Goal: Navigation & Orientation: Find specific page/section

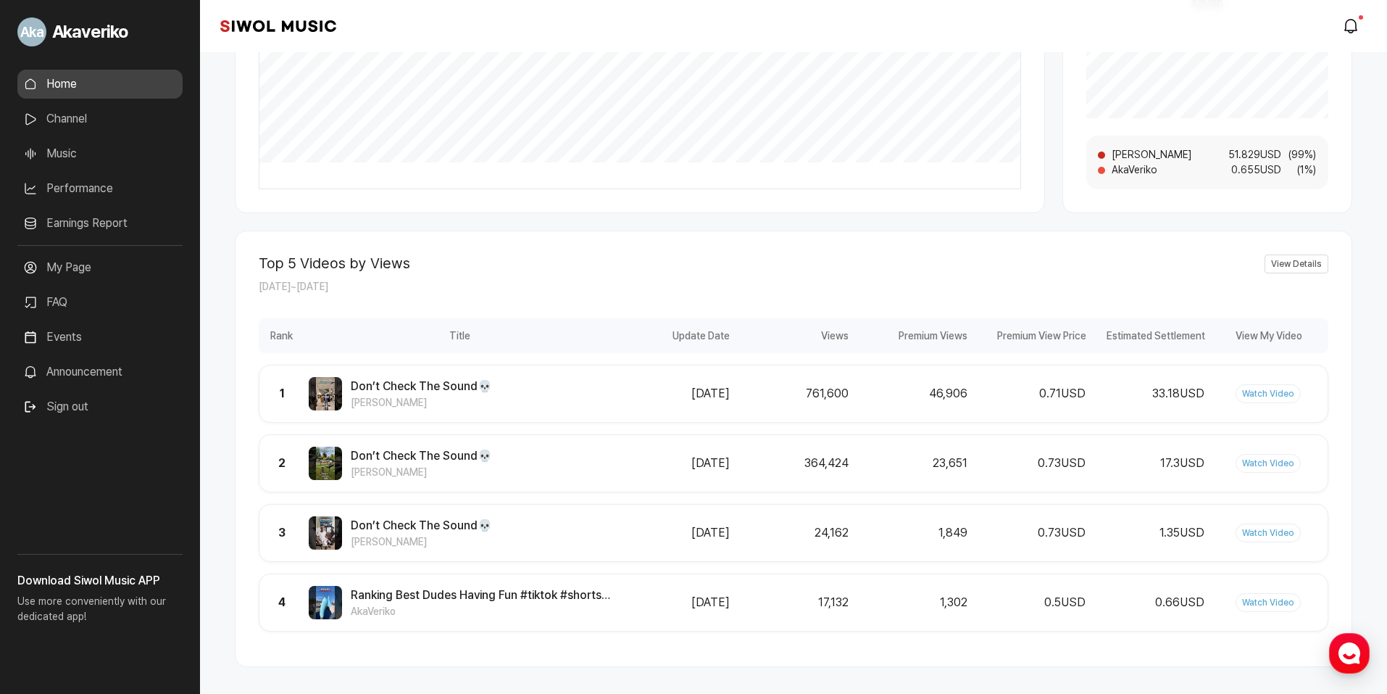
scroll to position [580, 0]
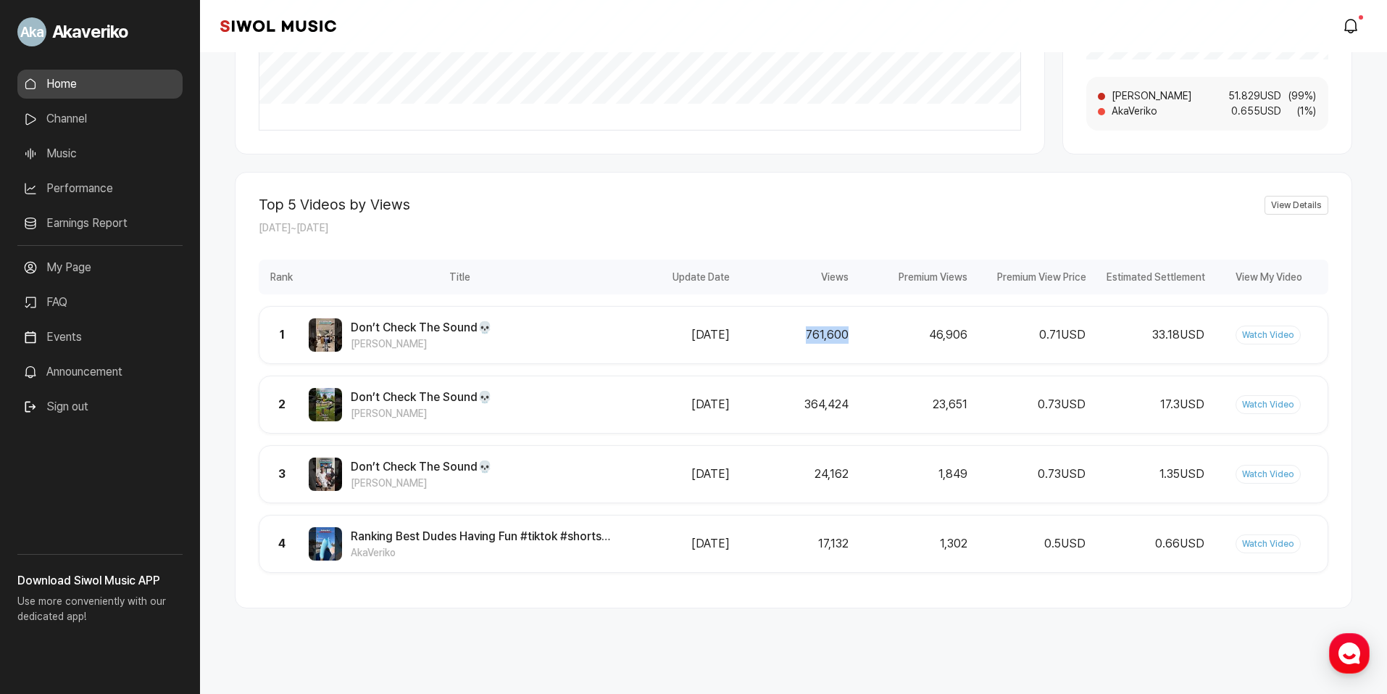
drag, startPoint x: 811, startPoint y: 338, endPoint x: 846, endPoint y: 336, distance: 34.8
click at [846, 336] on div "761,600" at bounding box center [794, 334] width 110 height 17
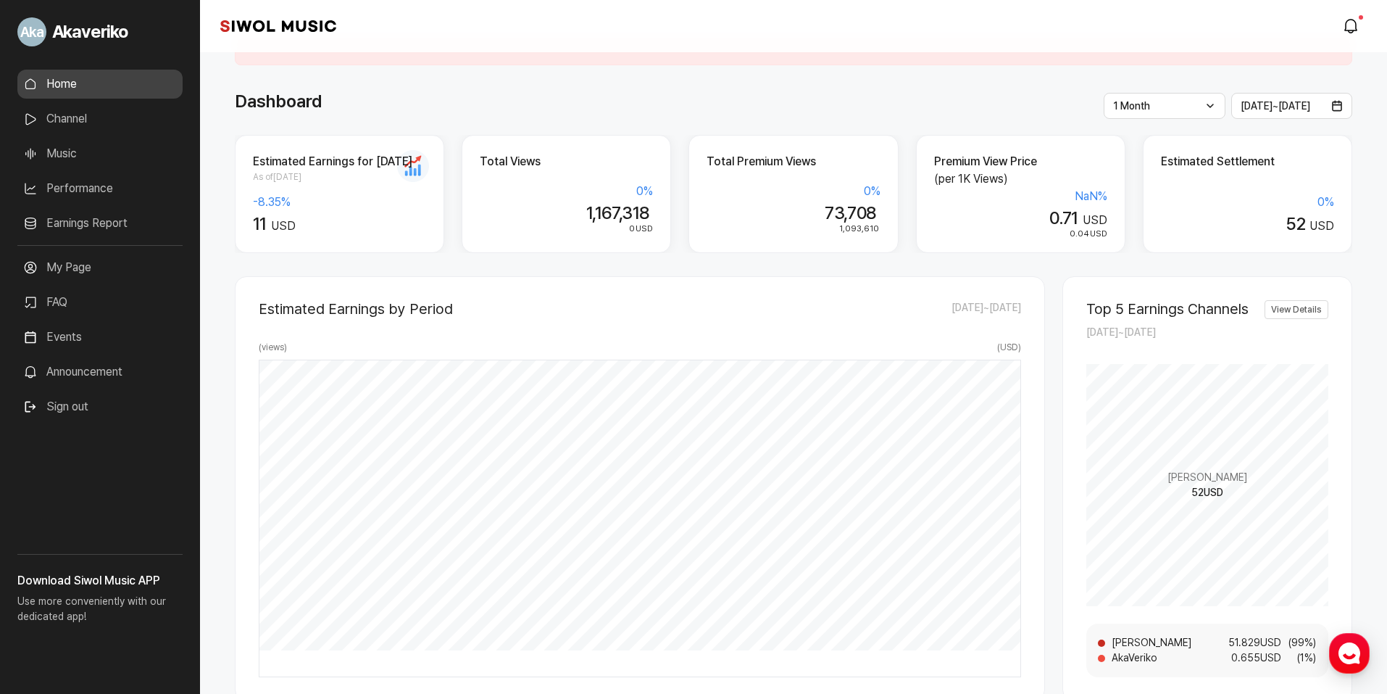
scroll to position [0, 0]
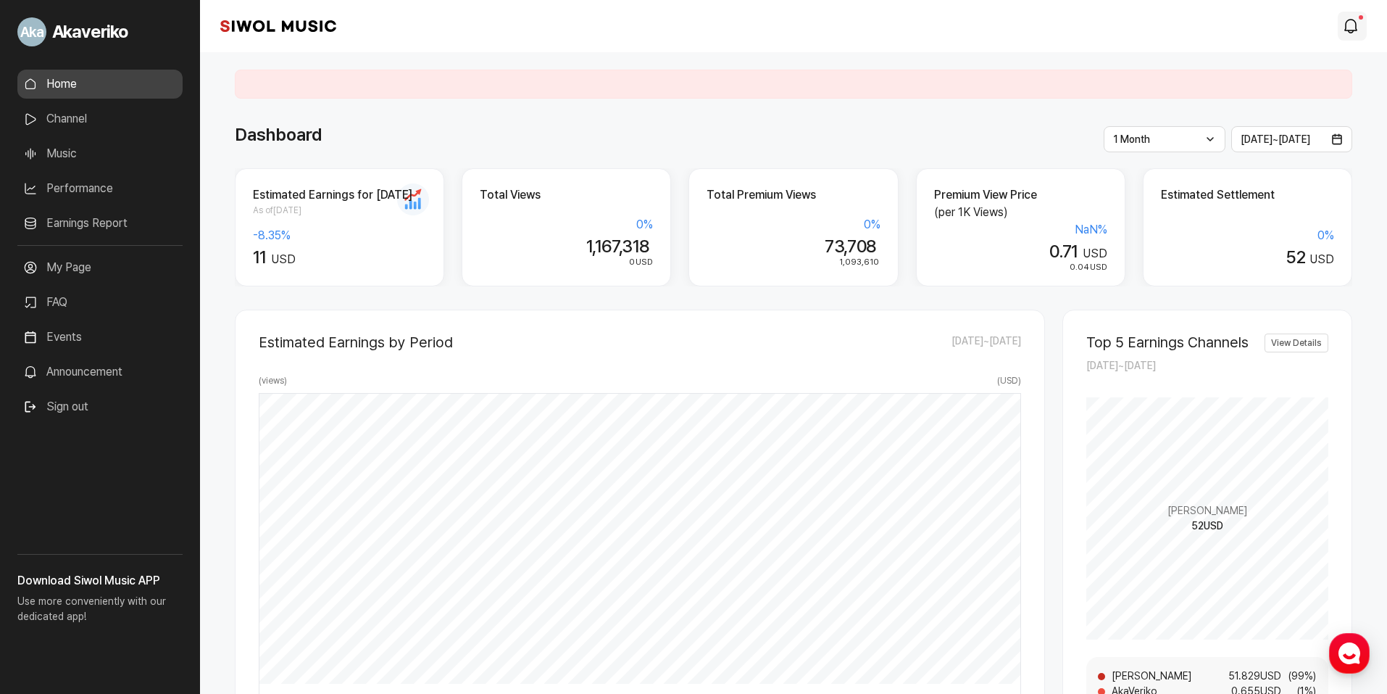
click at [1345, 33] on icon "modal.notifications" at bounding box center [1351, 25] width 17 height 17
click at [1345, 36] on link "modal.notifications" at bounding box center [1352, 26] width 29 height 29
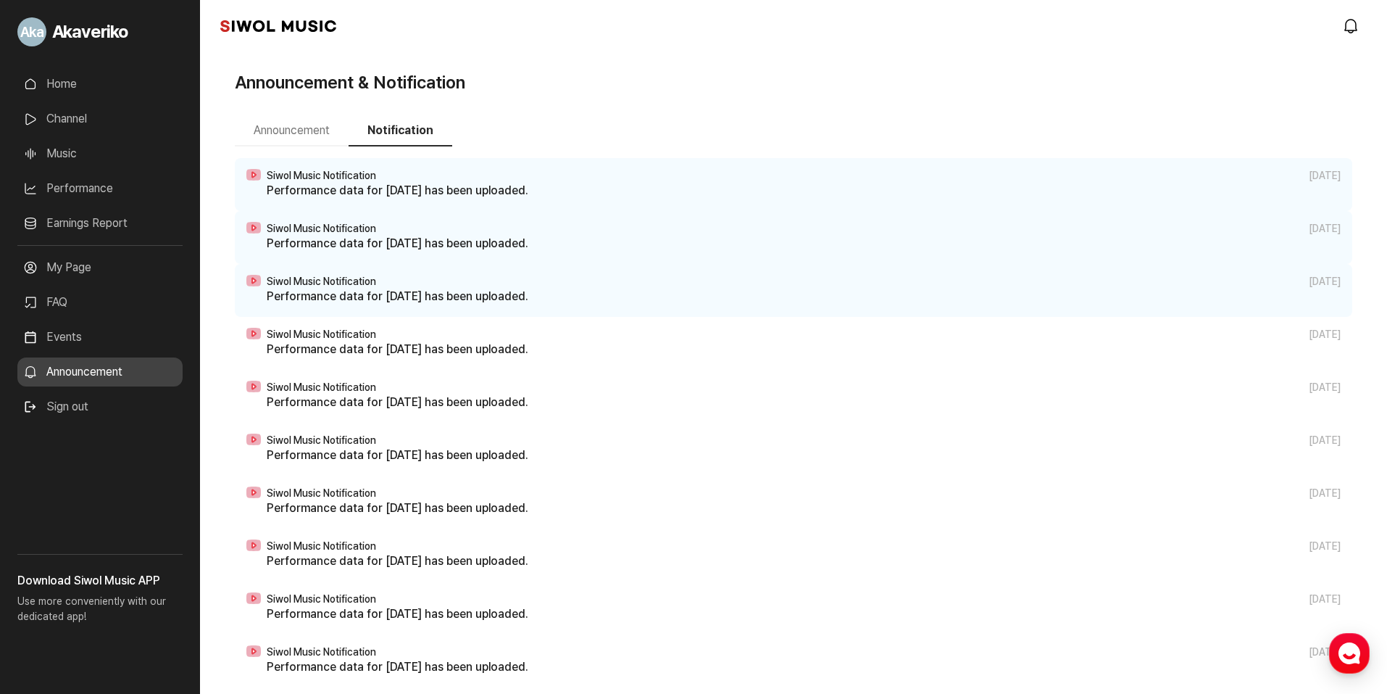
click at [72, 77] on link "Home" at bounding box center [99, 84] width 165 height 29
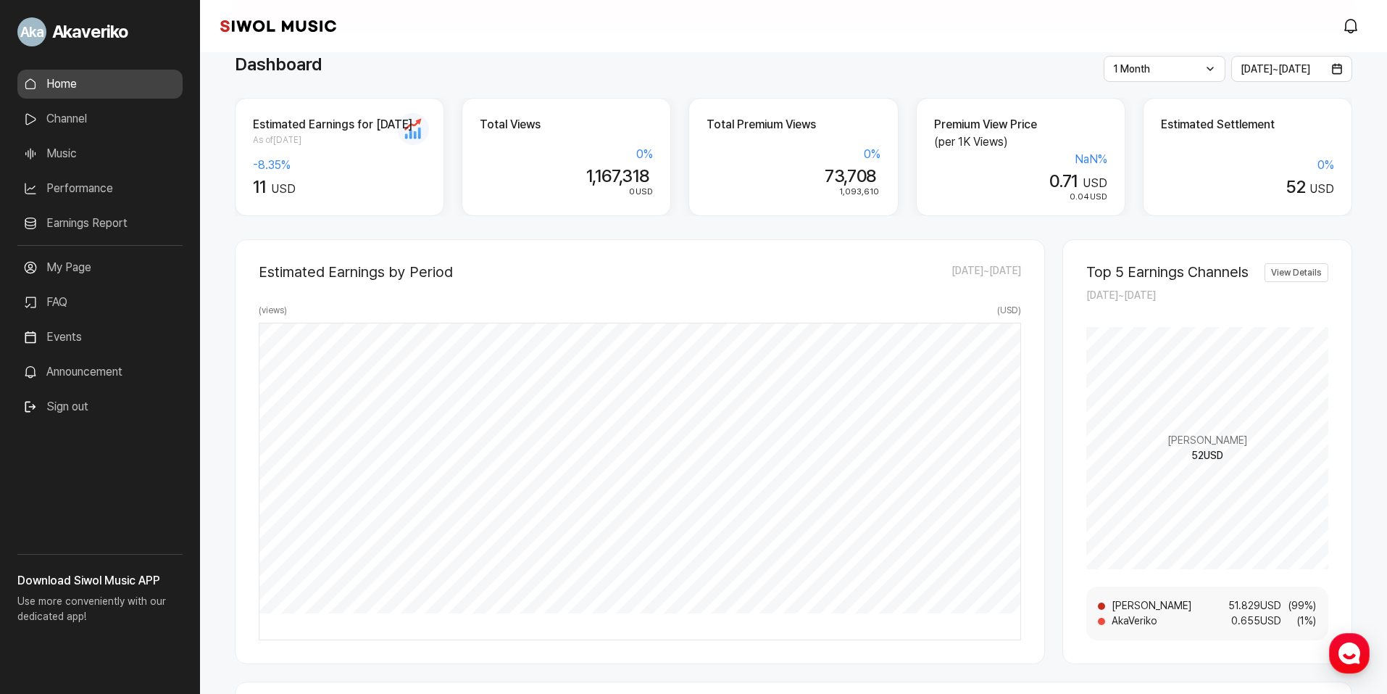
scroll to position [72, 0]
click at [70, 157] on link "Music" at bounding box center [99, 153] width 165 height 29
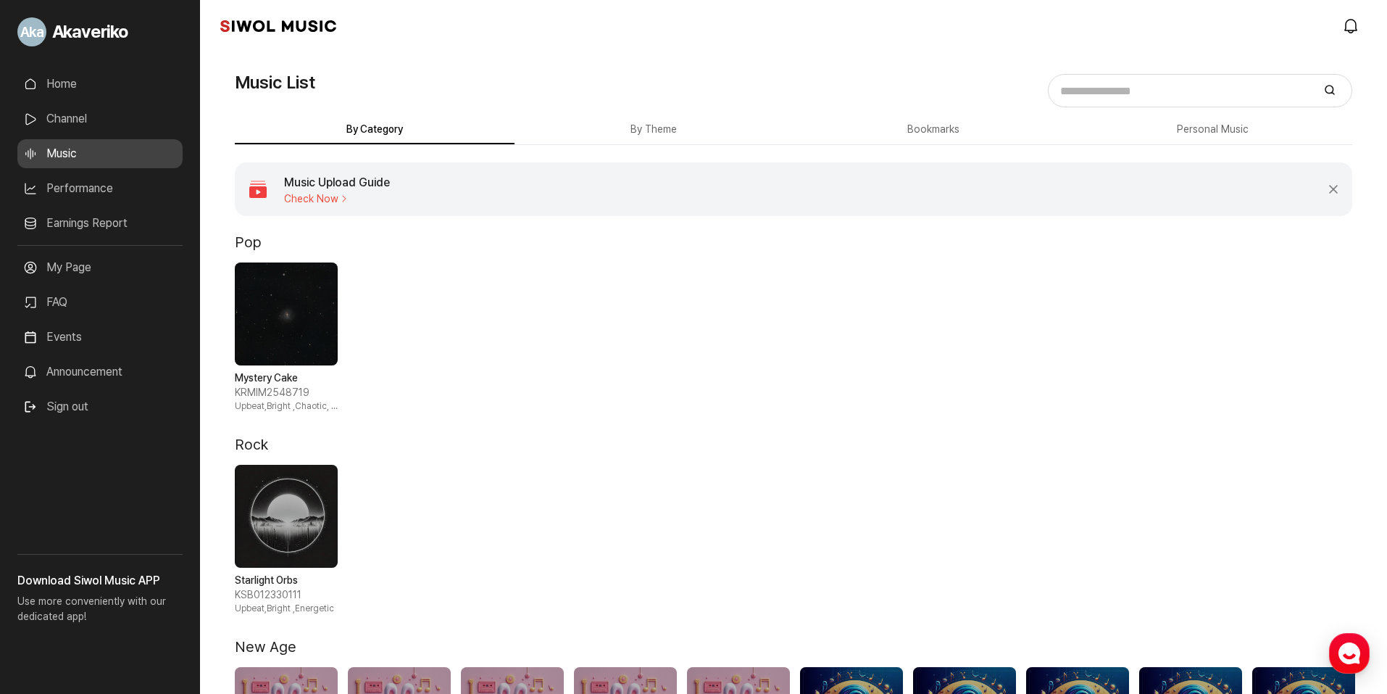
click at [88, 113] on link "Channel" at bounding box center [99, 118] width 165 height 29
click at [88, 86] on link "Home" at bounding box center [99, 84] width 165 height 29
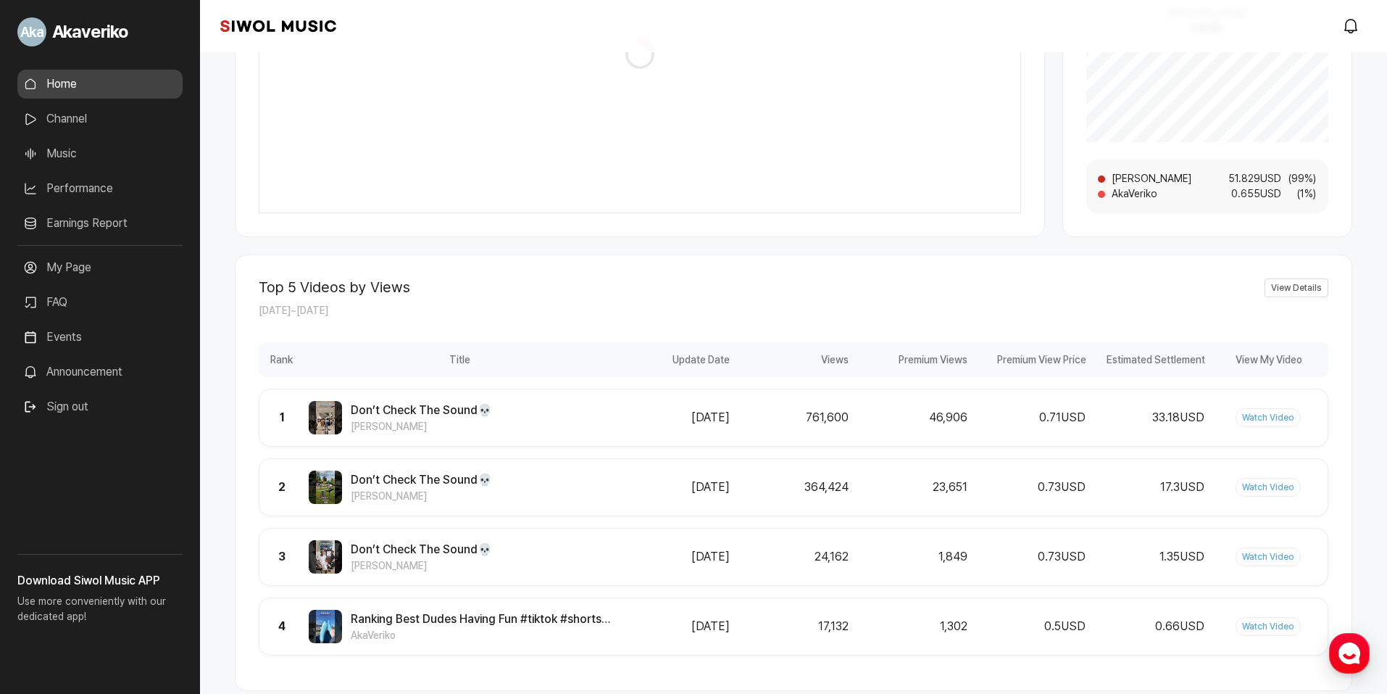
scroll to position [507, 0]
